Goal: Navigation & Orientation: Find specific page/section

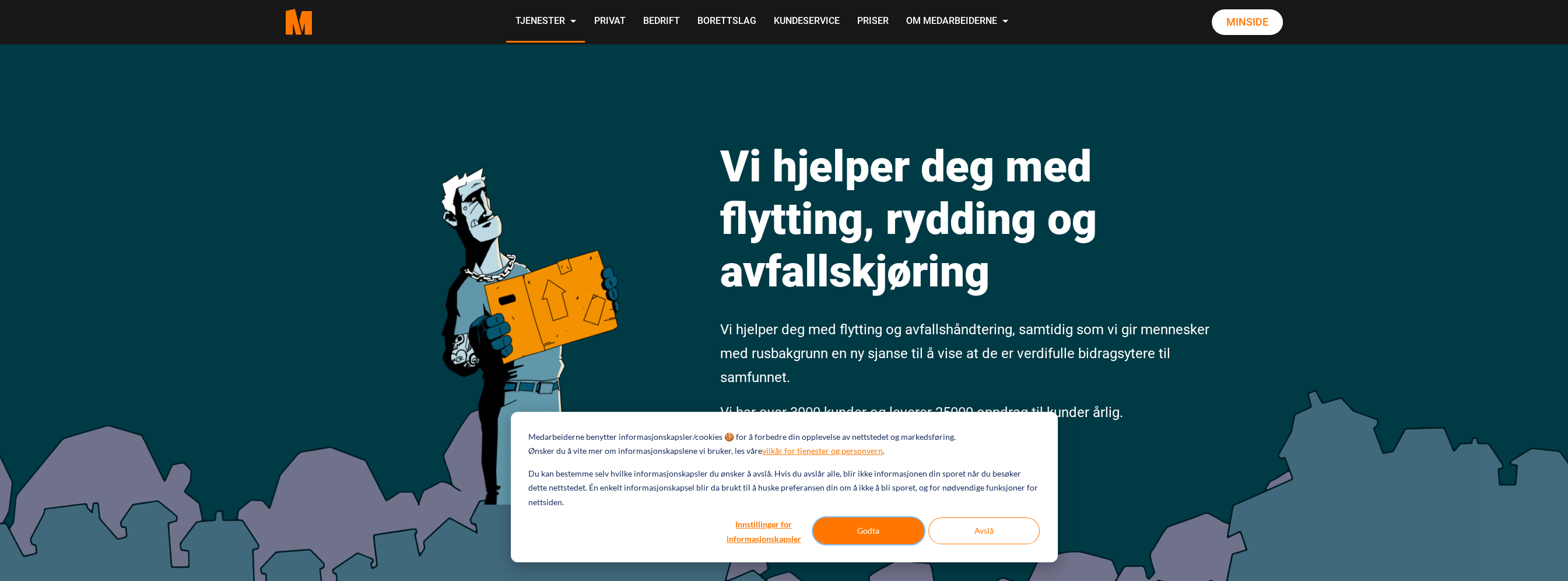
click at [876, 526] on button "Godta" at bounding box center [868, 530] width 111 height 27
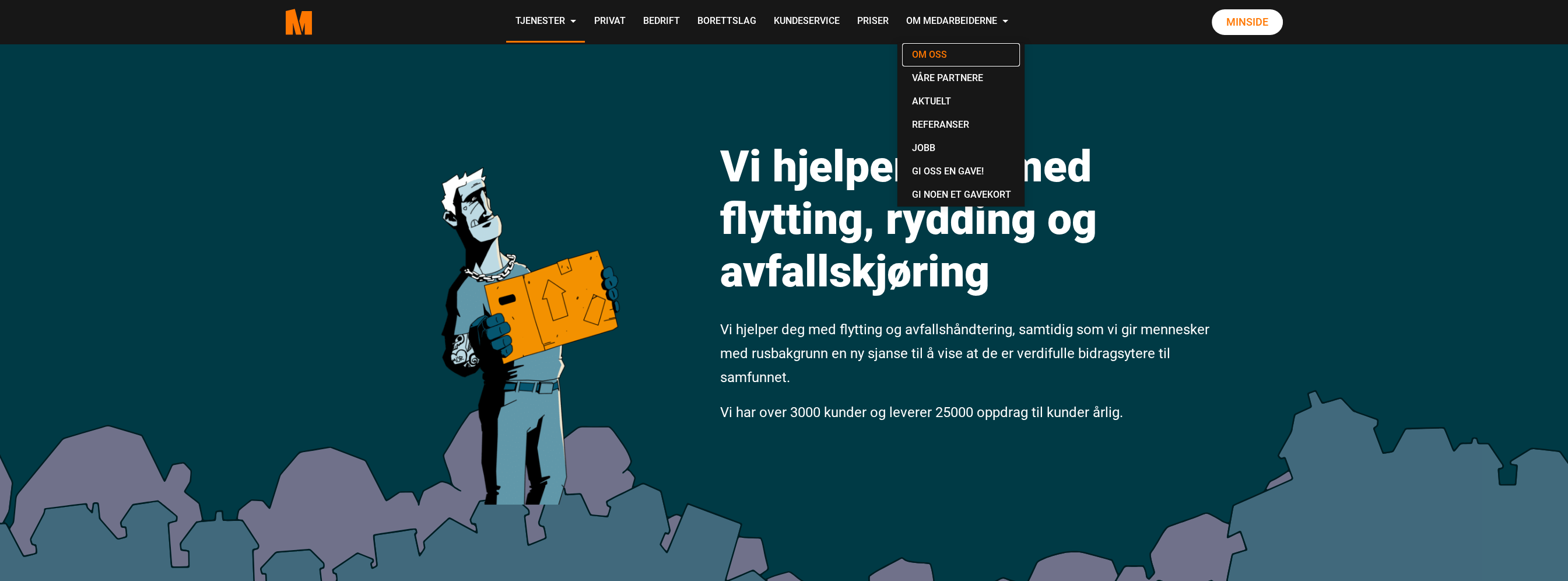
click at [924, 57] on link "Om oss" at bounding box center [961, 55] width 118 height 23
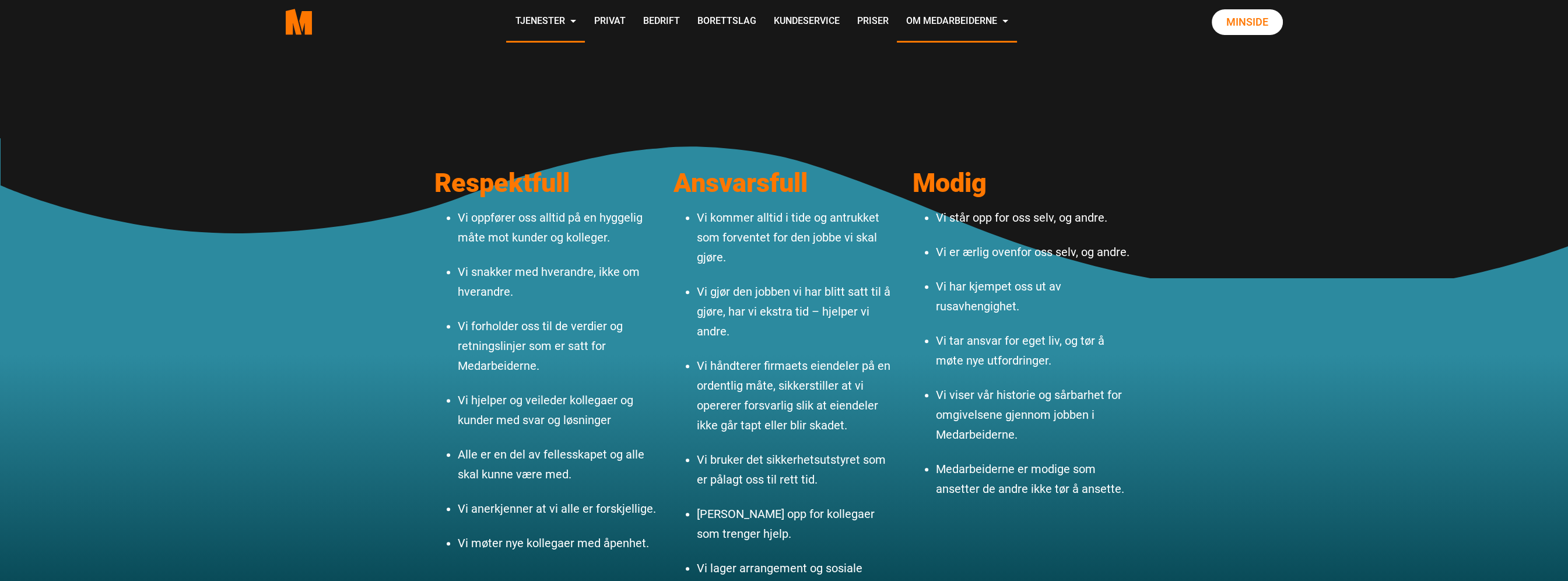
scroll to position [1341, 0]
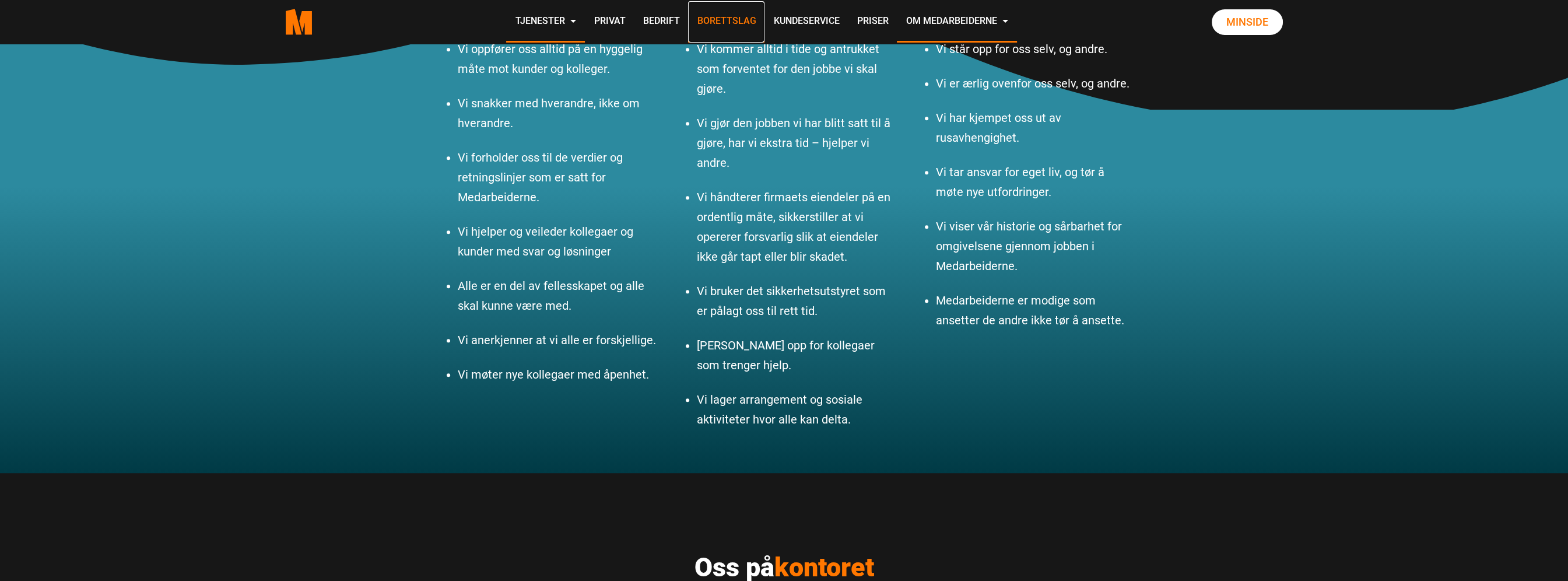
click at [762, 17] on link "Borettslag" at bounding box center [726, 22] width 76 height 41
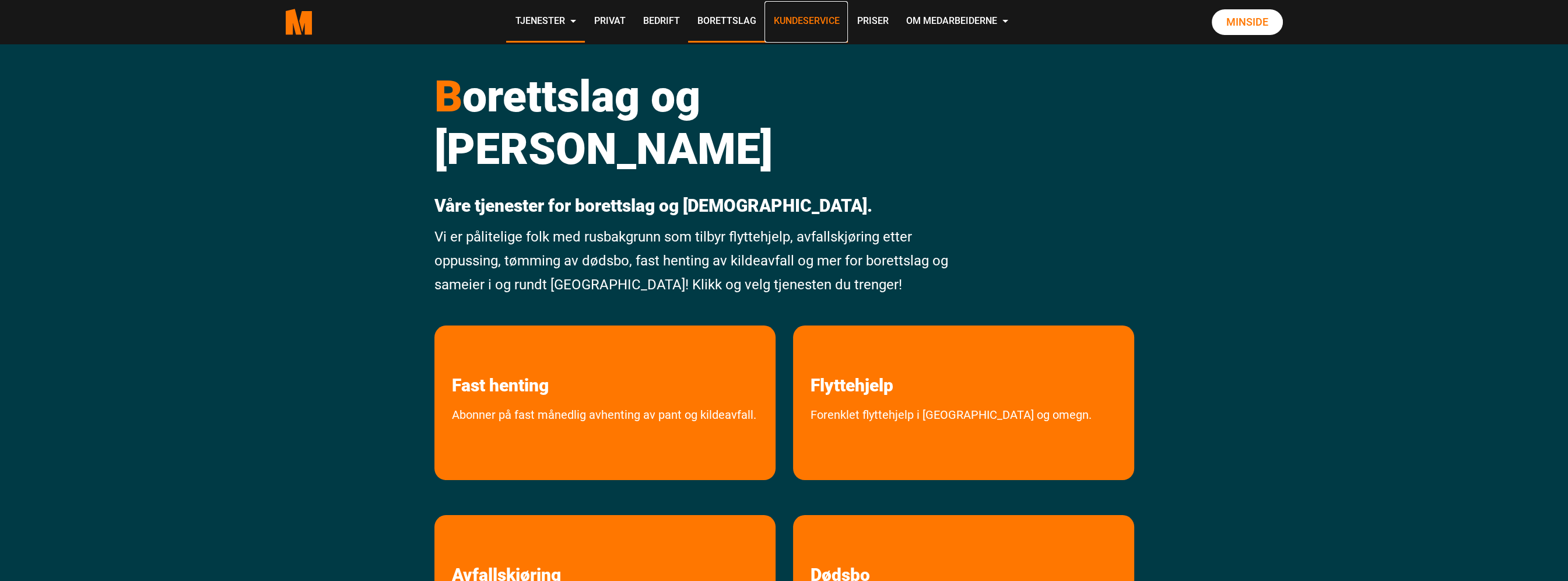
click at [776, 26] on link "Kundeservice" at bounding box center [806, 22] width 84 height 41
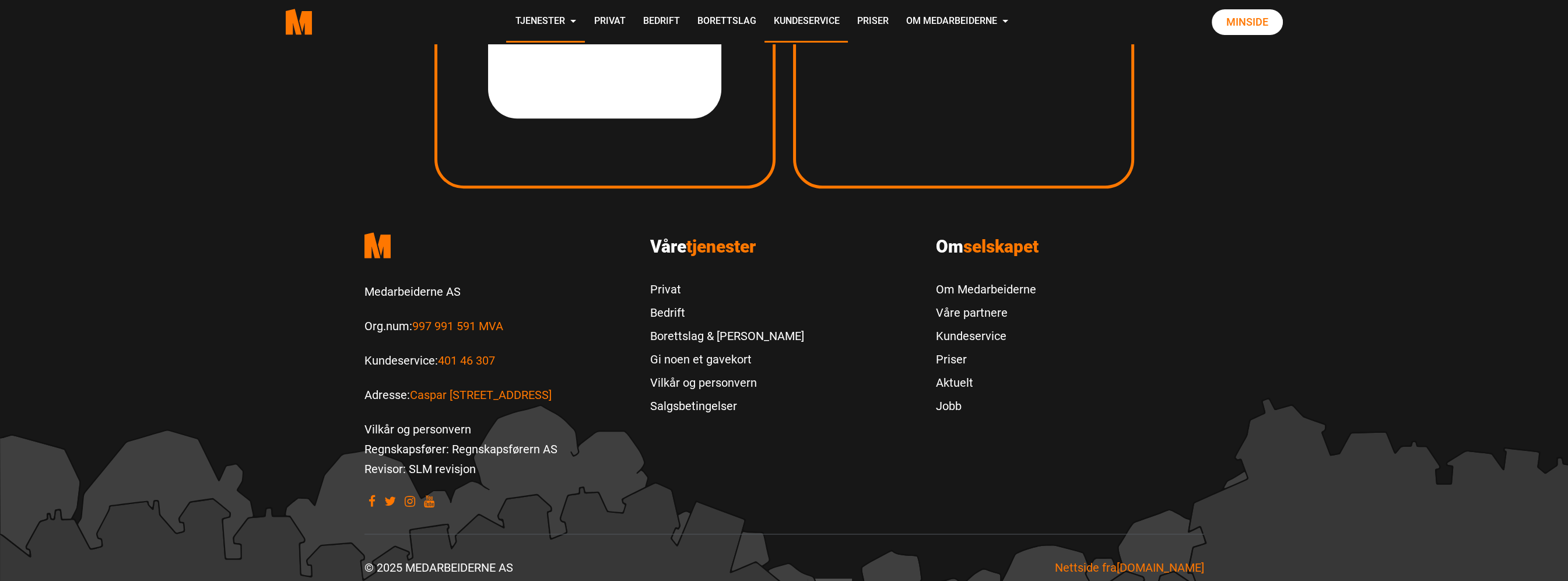
scroll to position [2126, 0]
